Goal: Transaction & Acquisition: Purchase product/service

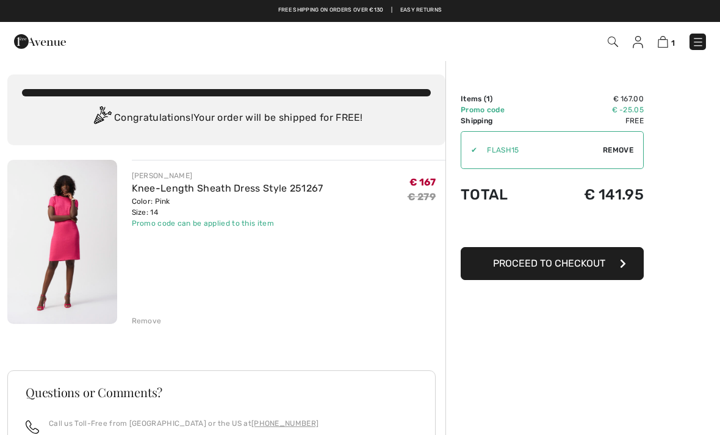
click at [175, 185] on link "Knee-Length Sheath Dress Style 251267" at bounding box center [228, 188] width 192 height 12
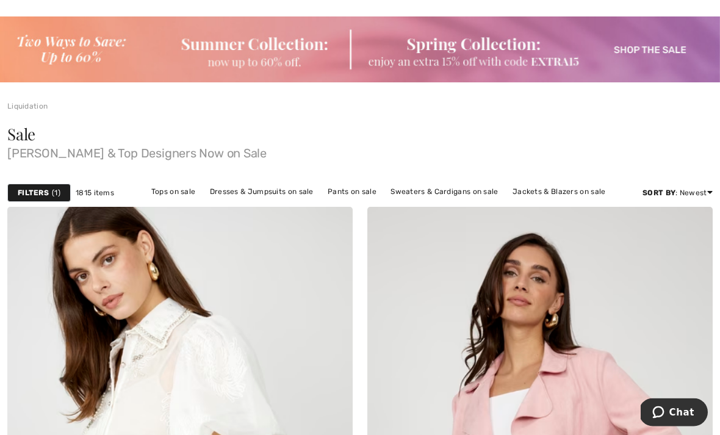
scroll to position [46, 0]
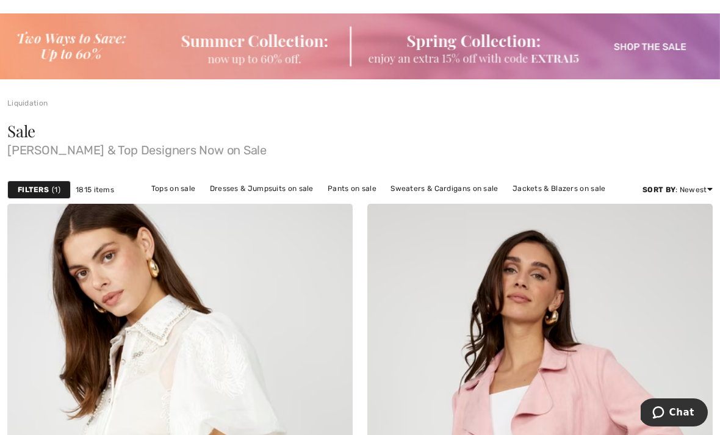
click at [264, 190] on link "Dresses & Jumpsuits on sale" at bounding box center [262, 189] width 116 height 16
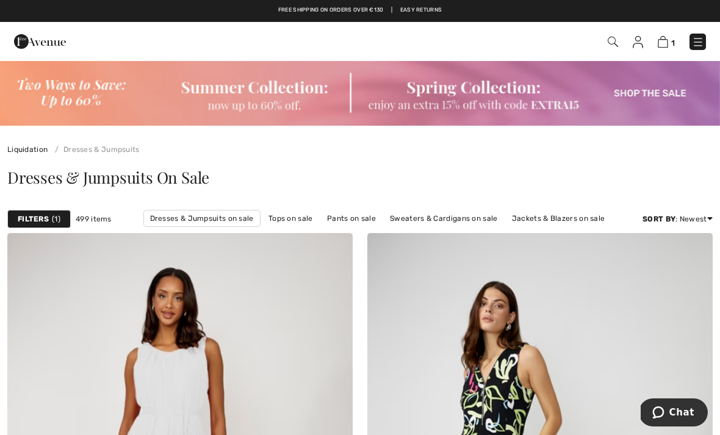
click at [543, 220] on link "Jackets & Blazers on sale" at bounding box center [559, 218] width 106 height 16
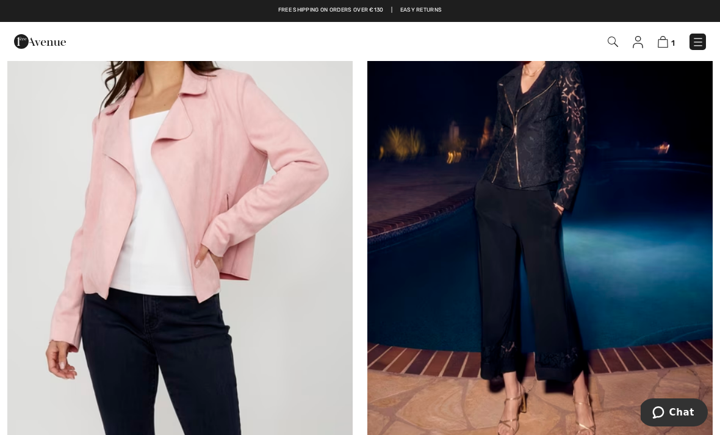
scroll to position [306, 0]
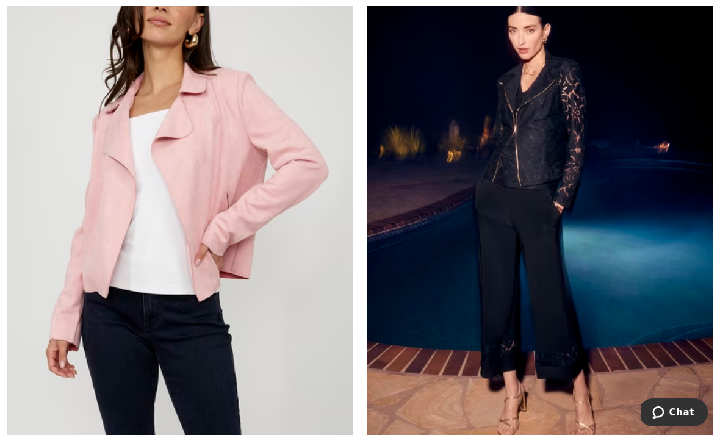
click at [110, 225] on img at bounding box center [179, 186] width 345 height 518
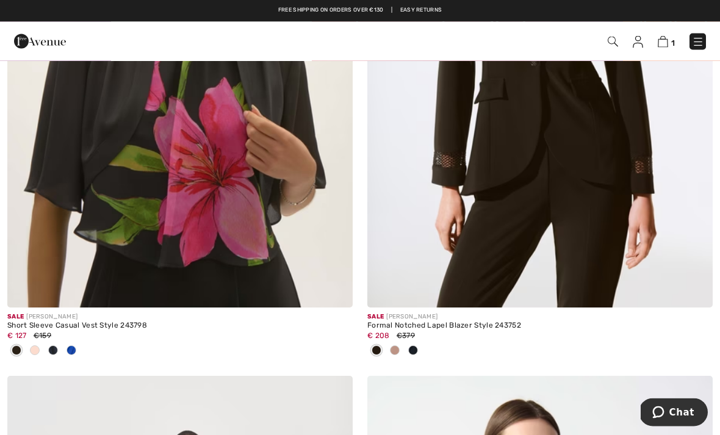
scroll to position [954, 0]
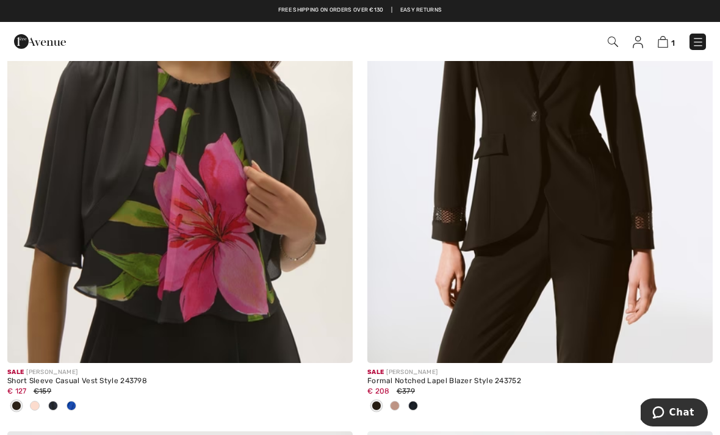
click at [474, 182] on img at bounding box center [539, 104] width 345 height 518
click at [450, 192] on img at bounding box center [539, 104] width 345 height 518
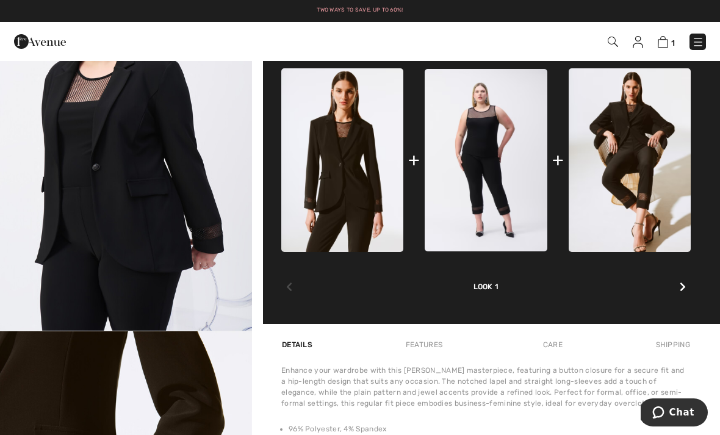
scroll to position [2338, 0]
click at [615, 197] on img at bounding box center [629, 159] width 122 height 183
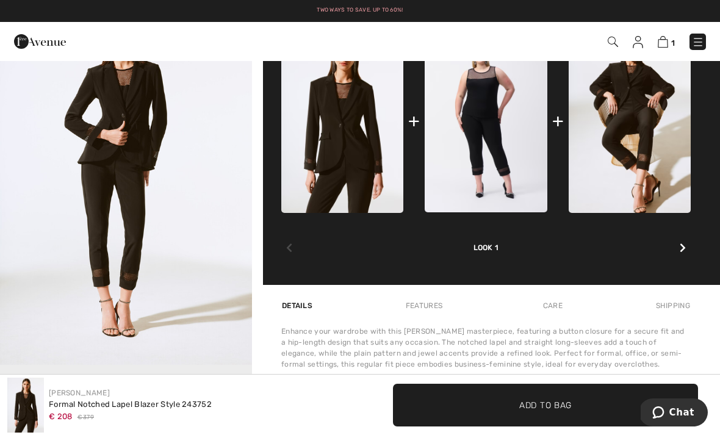
click at [348, 12] on link "Two ways to save. Up to 60%!" at bounding box center [360, 10] width 86 height 6
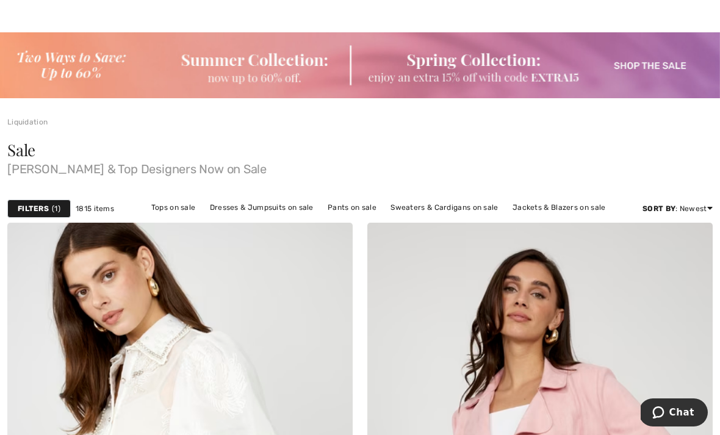
scroll to position [28, 0]
click at [36, 207] on strong "Filters" at bounding box center [33, 207] width 31 height 11
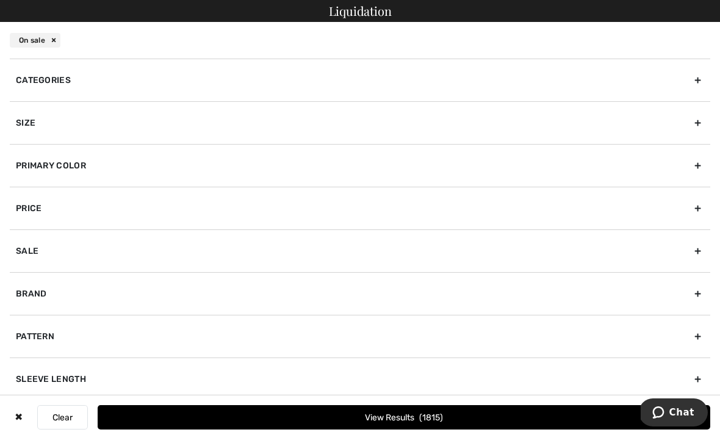
click at [49, 166] on div "Primary Color" at bounding box center [360, 165] width 700 height 43
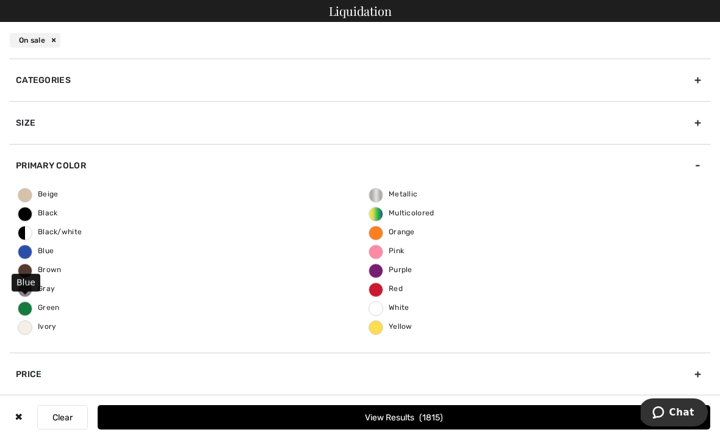
click at [35, 251] on span "Blue" at bounding box center [35, 250] width 35 height 9
click at [0, 0] on input "Blue" at bounding box center [0, 0] width 0 height 0
click at [362, 424] on button "View Results 505" at bounding box center [404, 417] width 612 height 24
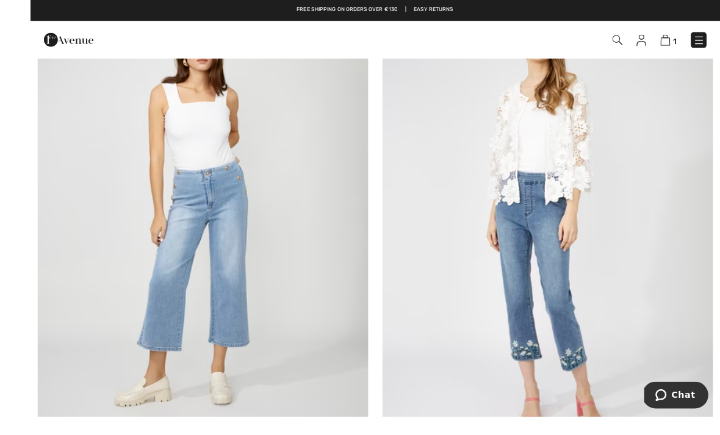
scroll to position [340, 0]
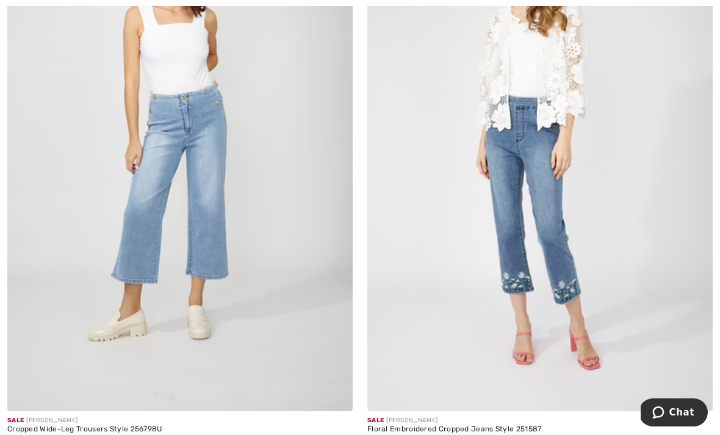
click at [467, 256] on img at bounding box center [539, 152] width 345 height 518
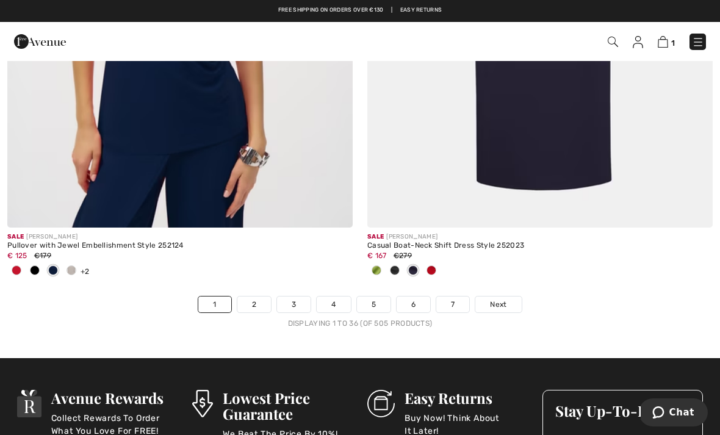
scroll to position [10638, 0]
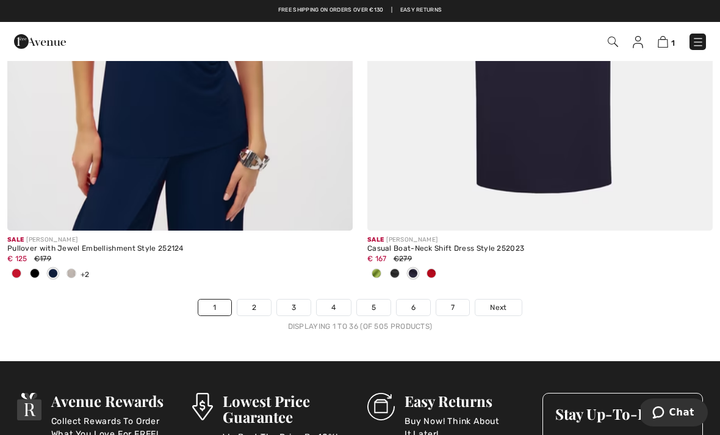
click at [262, 299] on link "2" at bounding box center [254, 307] width 34 height 16
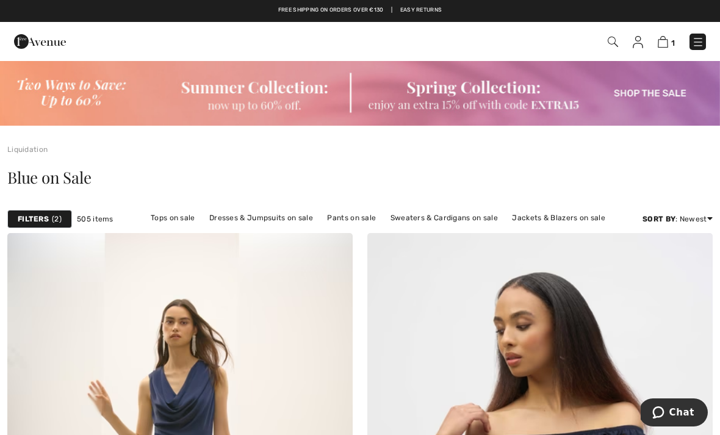
click at [565, 216] on link "Jackets & Blazers on sale" at bounding box center [559, 218] width 106 height 16
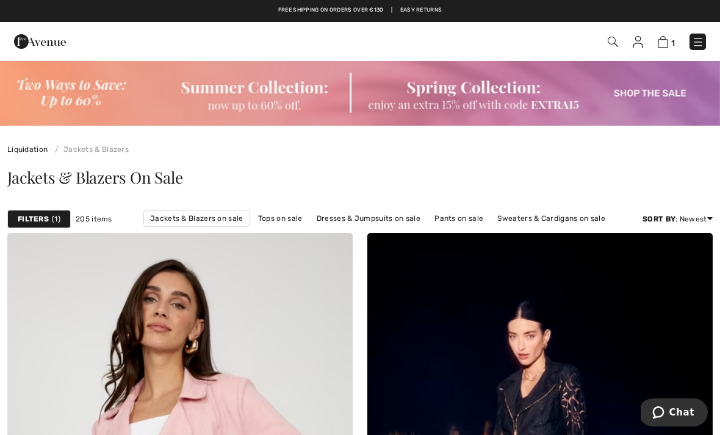
click at [52, 215] on span "1" at bounding box center [56, 218] width 9 height 11
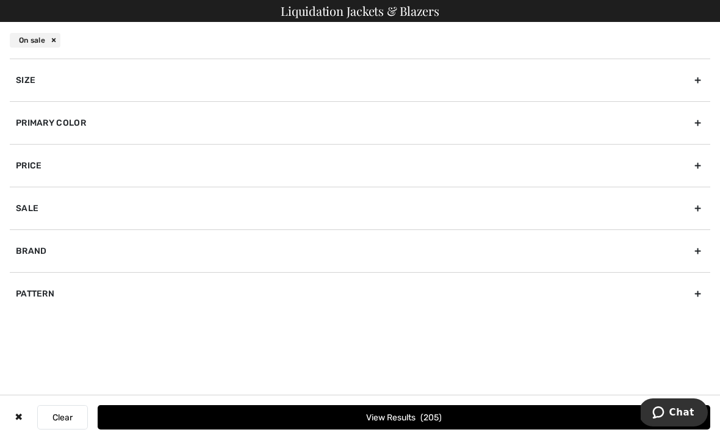
click at [126, 121] on div "Primary Color" at bounding box center [360, 122] width 700 height 43
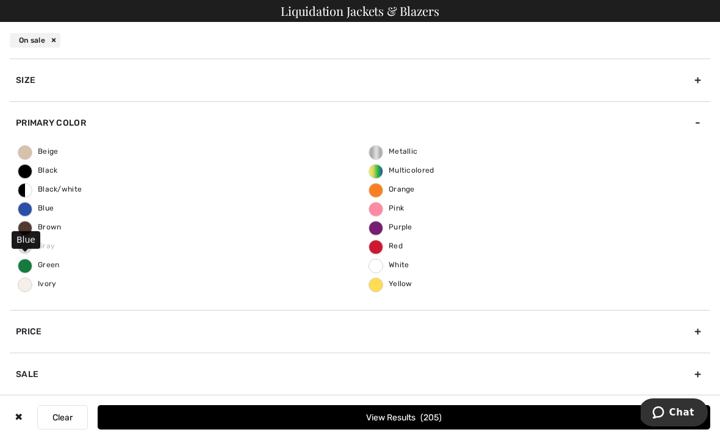
click at [49, 207] on span "Blue" at bounding box center [35, 208] width 35 height 9
click at [0, 0] on input "Blue" at bounding box center [0, 0] width 0 height 0
click at [418, 413] on button "View Results 39" at bounding box center [404, 417] width 612 height 24
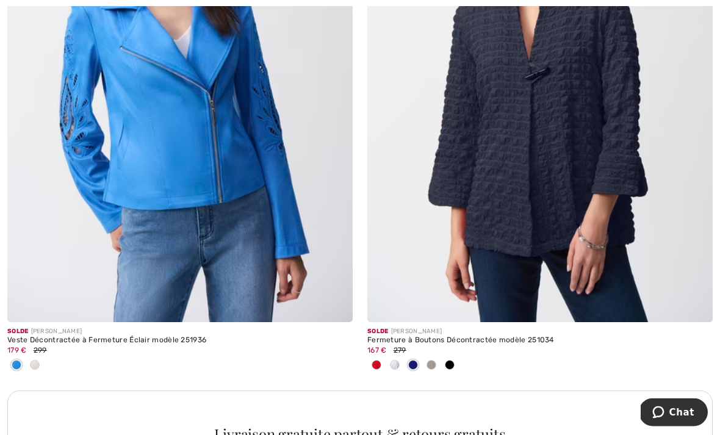
scroll to position [3358, 0]
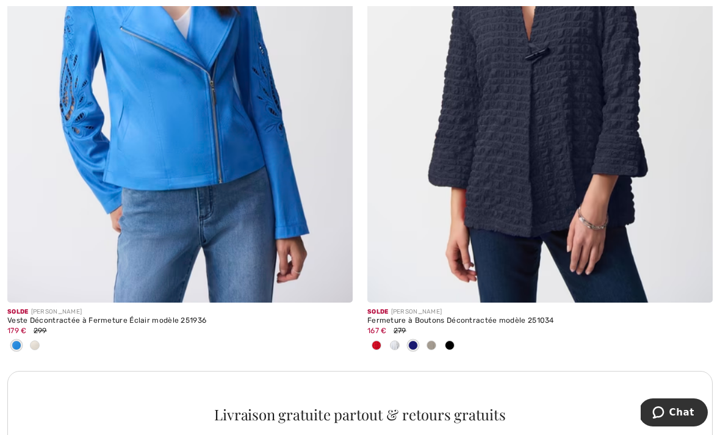
click at [215, 143] on img at bounding box center [179, 44] width 345 height 518
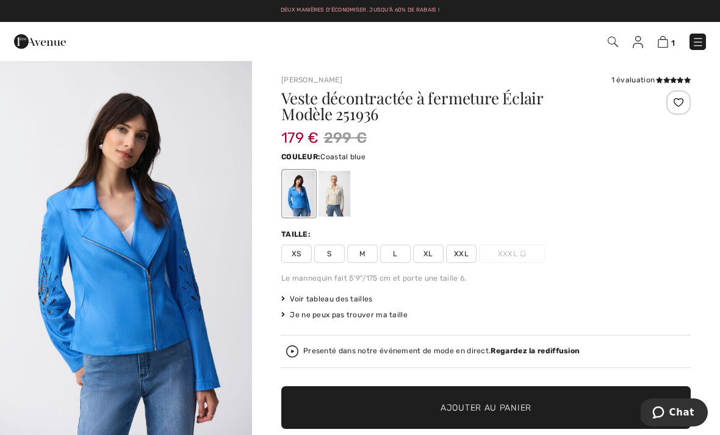
click at [440, 263] on div "Veste décontractée à fermeture Éclair Modèle 251936 179 € 299 € Couleur: Coasta…" at bounding box center [485, 283] width 409 height 386
click at [425, 243] on div "Taille: XS S M L XL XXL XXXL" at bounding box center [485, 246] width 409 height 34
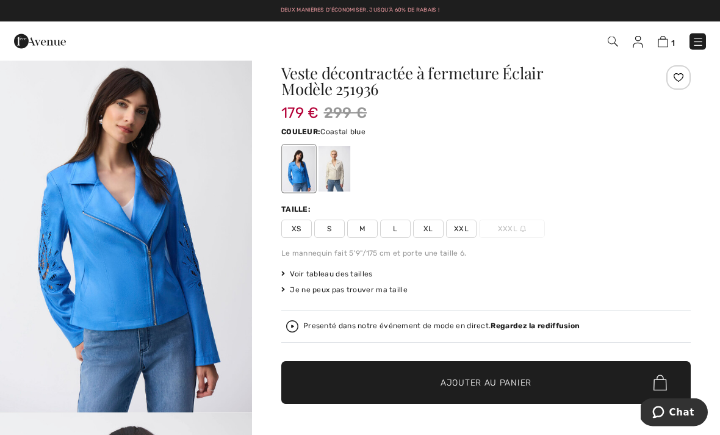
scroll to position [25, 0]
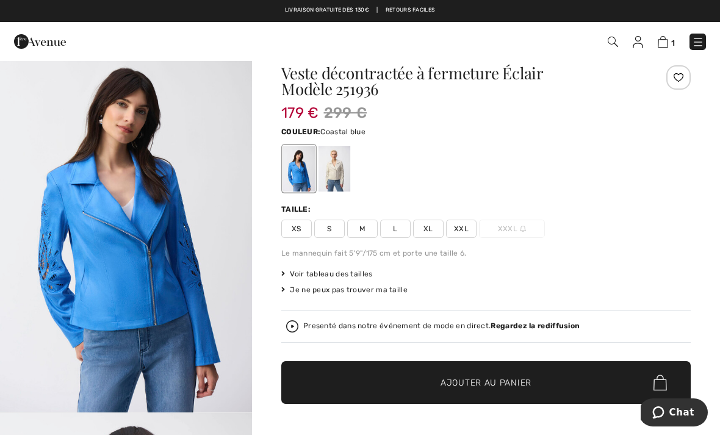
click at [432, 226] on span "XL" at bounding box center [428, 229] width 30 height 18
click at [518, 368] on span "✔ Ajouté au panier Ajouter au panier" at bounding box center [485, 382] width 409 height 43
click at [662, 43] on img at bounding box center [661, 42] width 10 height 12
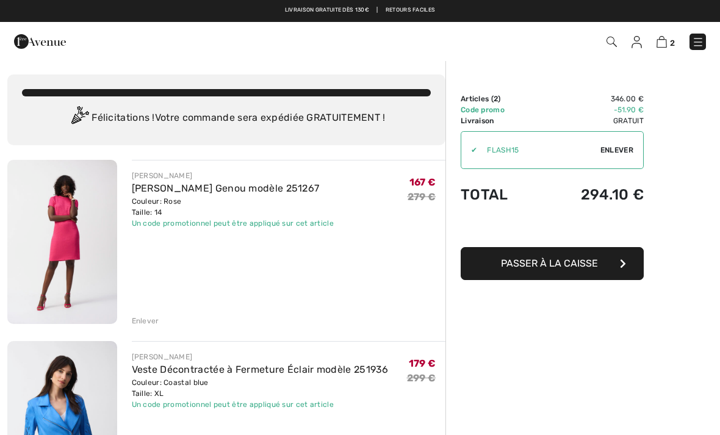
click at [605, 153] on span "Enlever" at bounding box center [616, 150] width 33 height 11
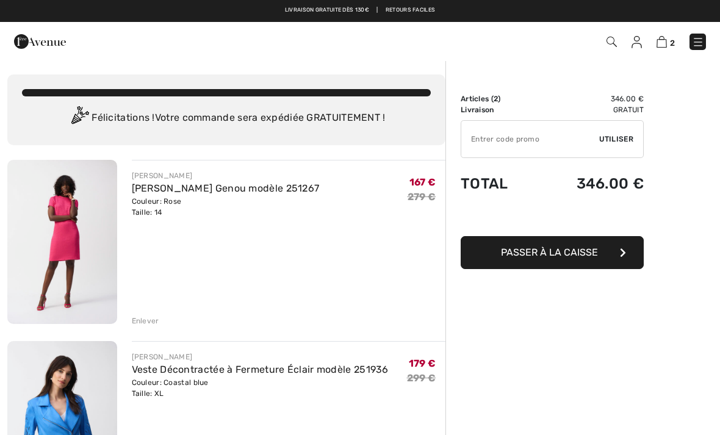
click at [492, 135] on input "TEXT" at bounding box center [530, 139] width 138 height 37
type input "EXTRA15"
click at [609, 137] on span "Utiliser" at bounding box center [616, 139] width 34 height 11
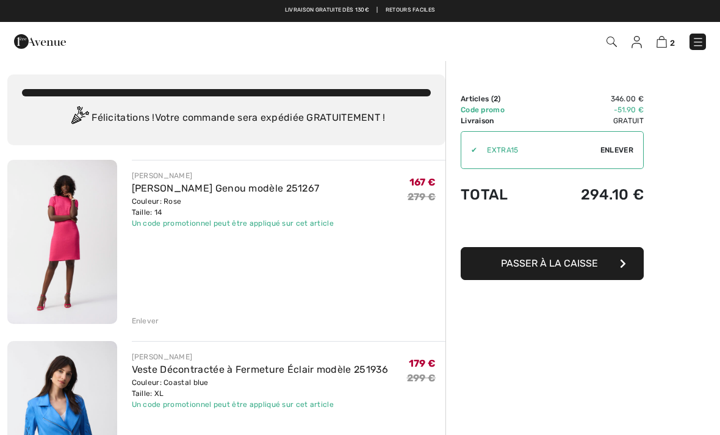
click at [213, 223] on div "Un code promotionnel peut être appliqué sur cet article" at bounding box center [233, 223] width 202 height 11
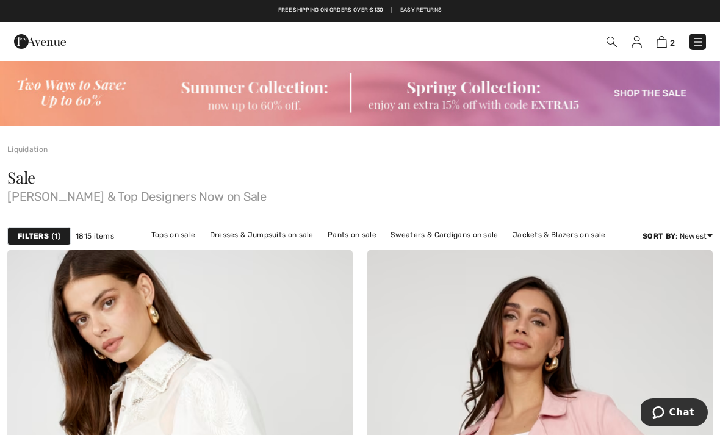
click at [245, 87] on img at bounding box center [360, 93] width 720 height 66
click at [245, 91] on img at bounding box center [360, 93] width 720 height 66
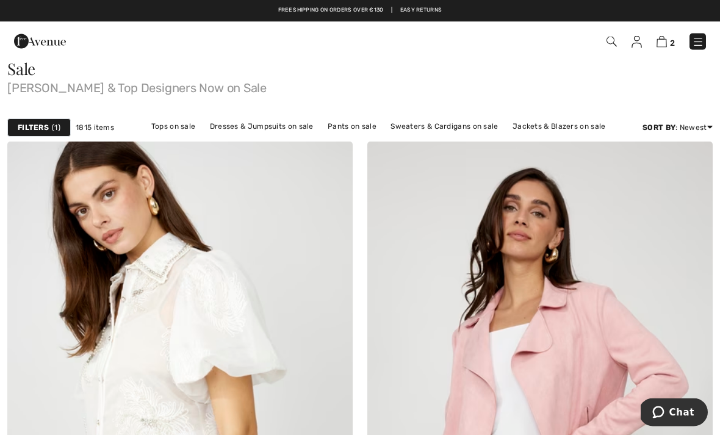
scroll to position [101, 0]
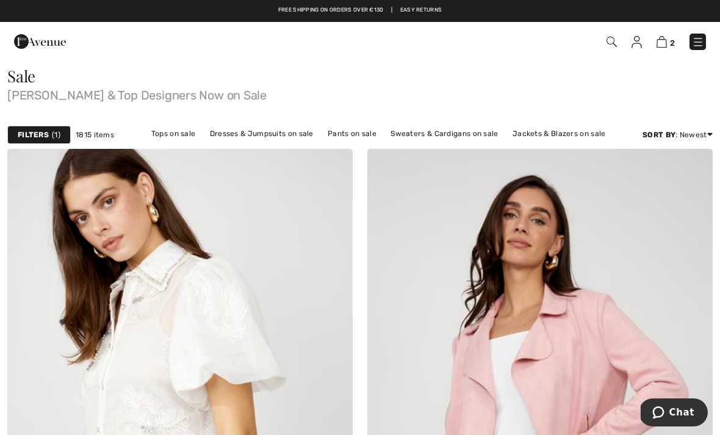
click at [134, 332] on img at bounding box center [179, 408] width 345 height 518
click at [141, 301] on img at bounding box center [179, 408] width 345 height 518
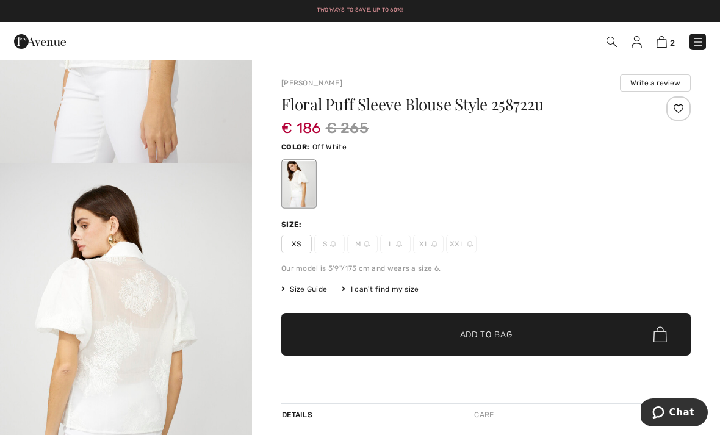
scroll to position [233, 0]
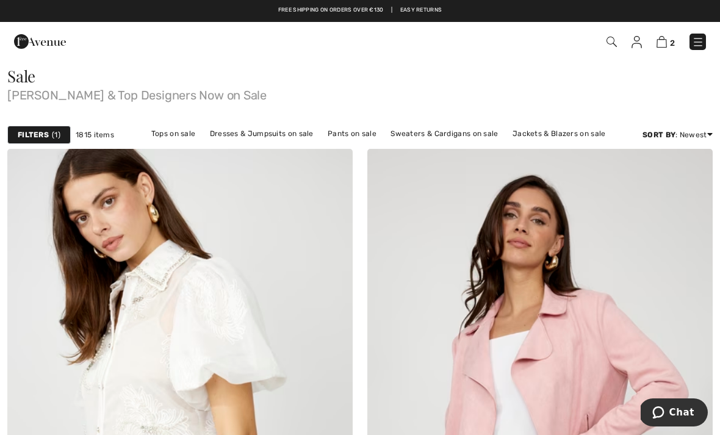
click at [339, 141] on link "Skirts on sale" at bounding box center [337, 149] width 60 height 16
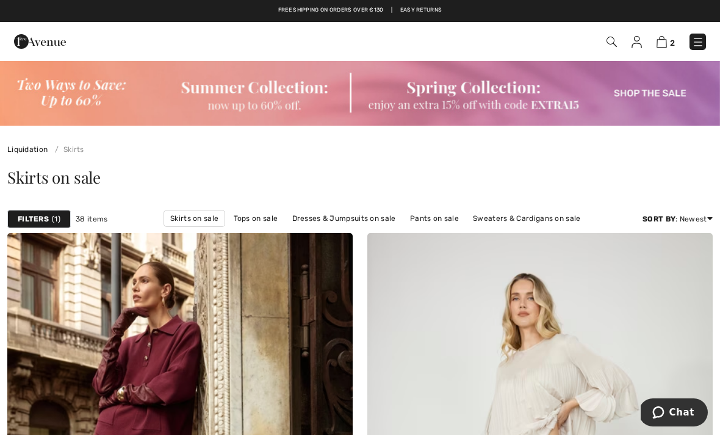
click at [46, 217] on strong "Filters" at bounding box center [33, 218] width 31 height 11
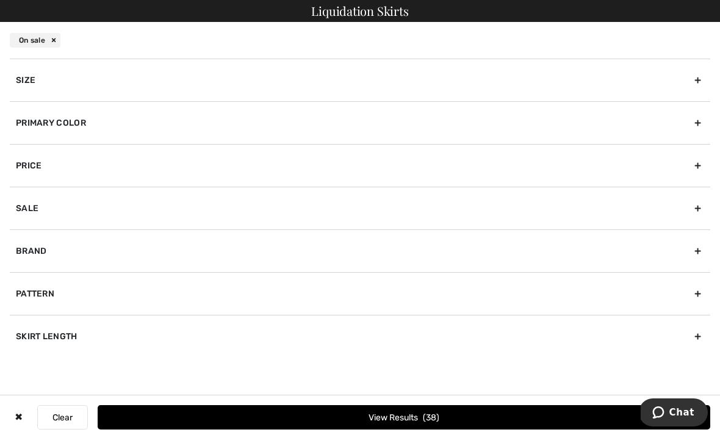
click at [37, 121] on div "Primary Color" at bounding box center [360, 122] width 700 height 43
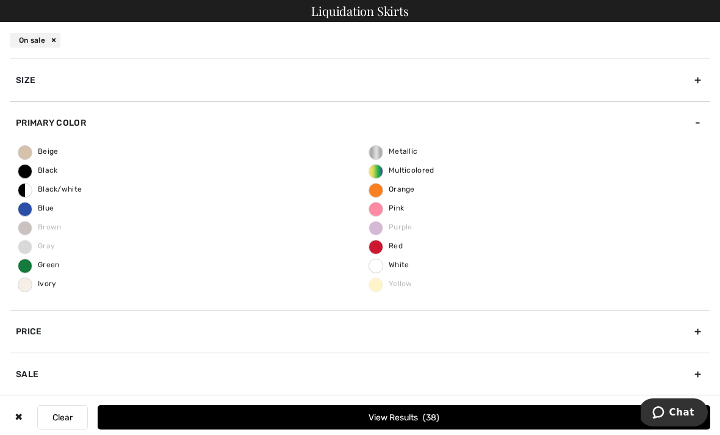
click at [41, 168] on span "Black" at bounding box center [38, 170] width 40 height 9
click at [0, 0] on input "Black" at bounding box center [0, 0] width 0 height 0
click at [362, 417] on button "View Results 22" at bounding box center [404, 417] width 612 height 24
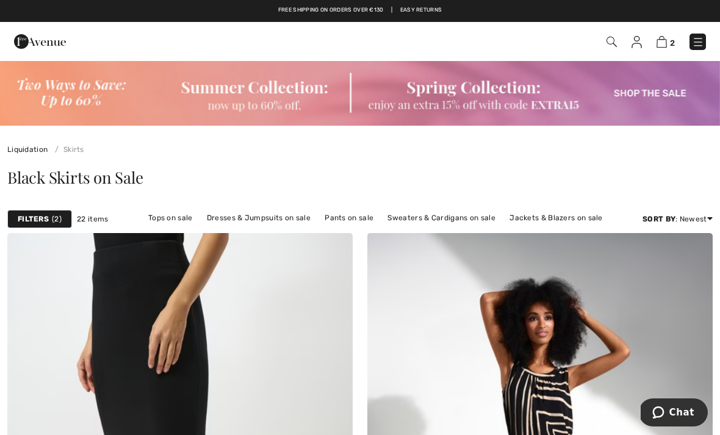
click at [343, 217] on link "Pants on sale" at bounding box center [348, 218] width 61 height 16
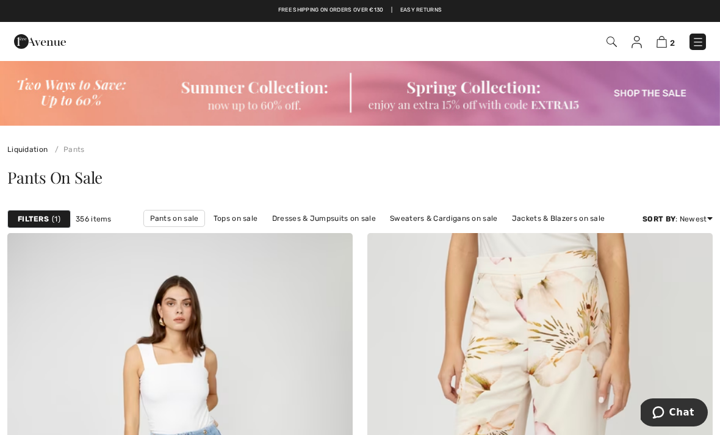
click at [40, 217] on strong "Filters" at bounding box center [33, 218] width 31 height 11
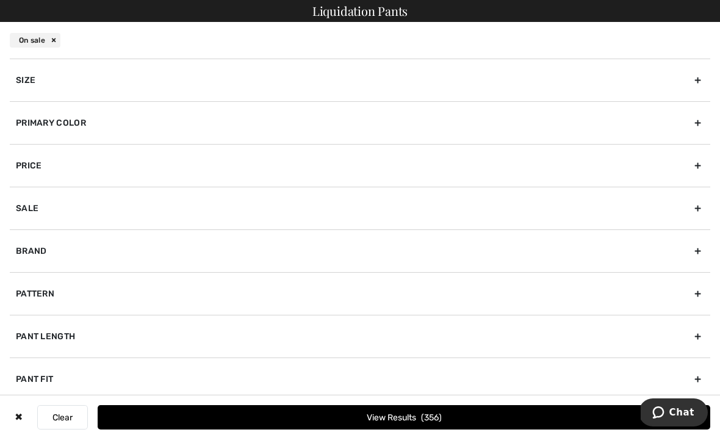
click at [80, 120] on div "Primary Color" at bounding box center [360, 122] width 700 height 43
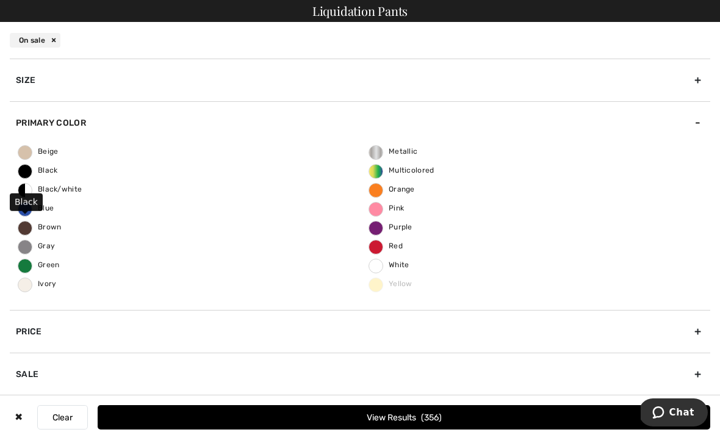
click at [39, 168] on span "Black" at bounding box center [38, 170] width 40 height 9
click at [0, 0] on input "Black" at bounding box center [0, 0] width 0 height 0
click at [360, 417] on button "View Results 126" at bounding box center [404, 417] width 612 height 24
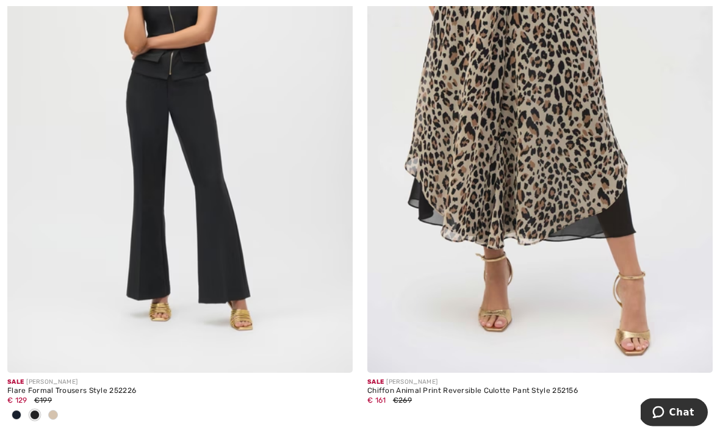
scroll to position [5765, 0]
click at [145, 199] on img at bounding box center [179, 114] width 345 height 518
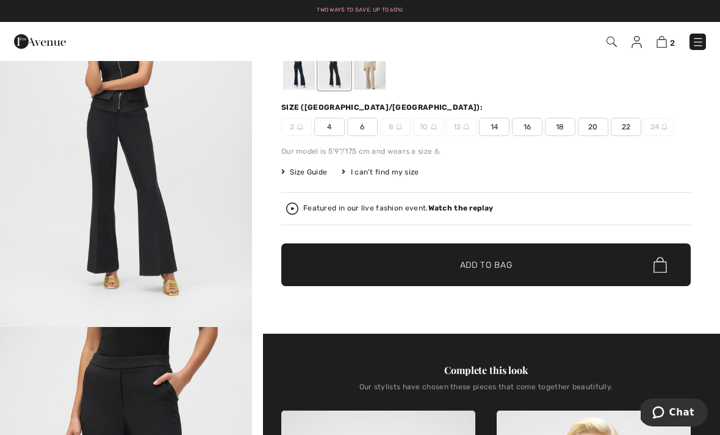
scroll to position [107, 0]
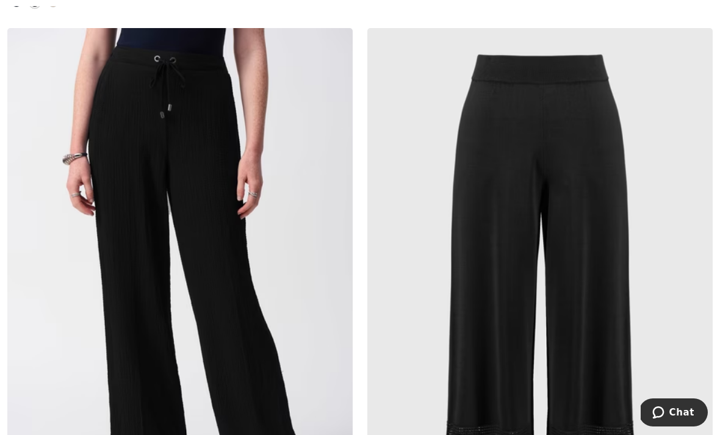
scroll to position [6178, 0]
click at [140, 252] on img at bounding box center [179, 286] width 345 height 518
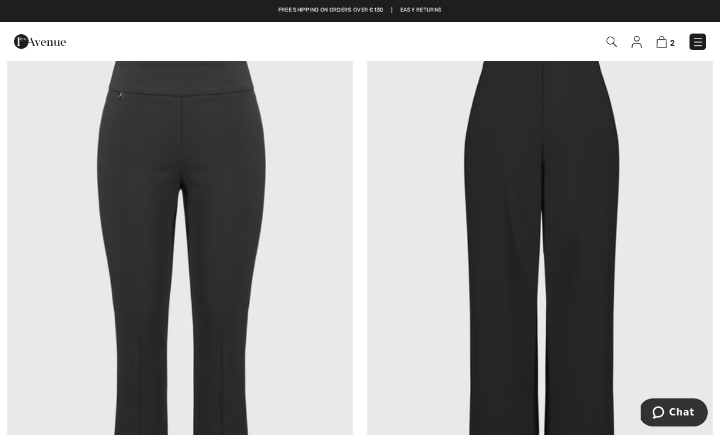
scroll to position [6758, 0]
click at [512, 251] on img at bounding box center [539, 293] width 345 height 518
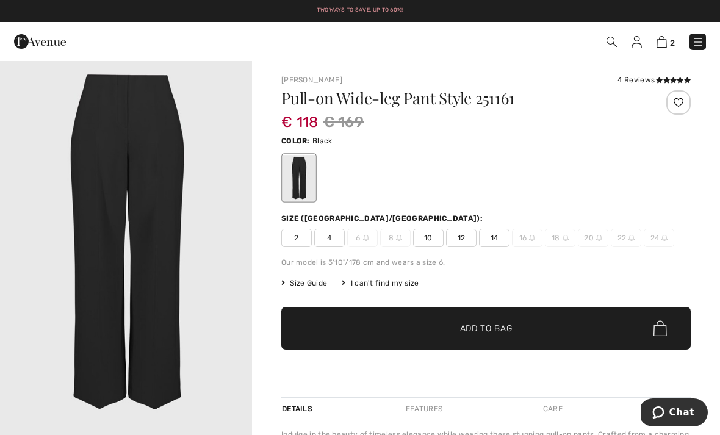
click at [663, 40] on img at bounding box center [661, 42] width 10 height 12
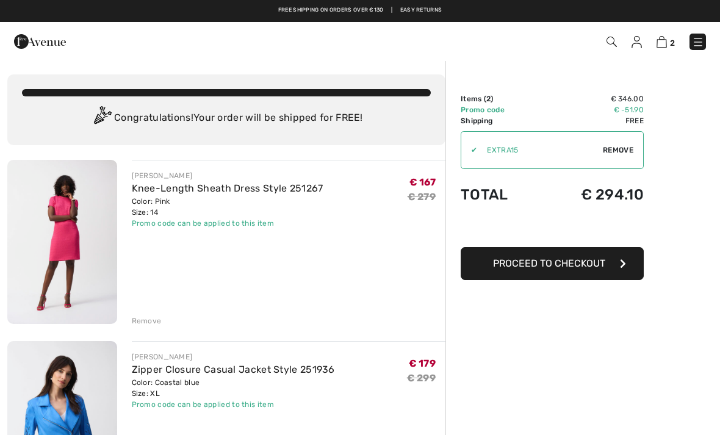
click at [522, 265] on span "Proceed to Checkout" at bounding box center [549, 263] width 112 height 12
